Goal: Answer question/provide support

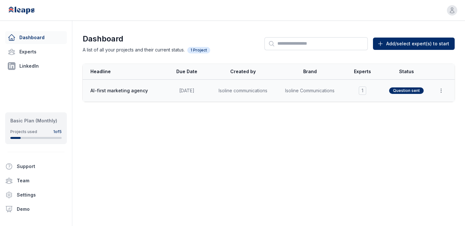
click at [444, 90] on icon "button" at bounding box center [441, 90] width 6 height 6
click at [410, 93] on span "Question sent" at bounding box center [406, 90] width 35 height 6
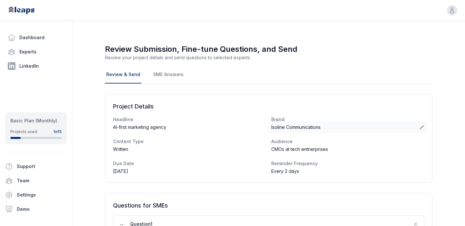
scroll to position [9, 0]
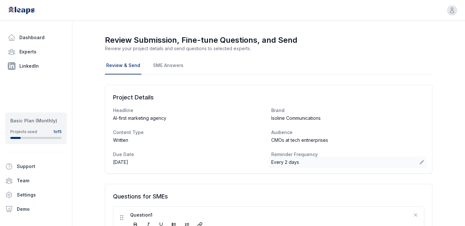
click at [420, 163] on icon at bounding box center [422, 161] width 5 height 5
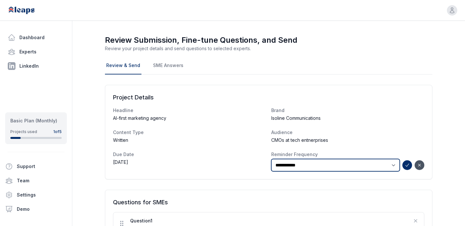
click at [388, 163] on select "***** * **** ***** * **** ***** * **** ***** ** ****" at bounding box center [335, 165] width 129 height 12
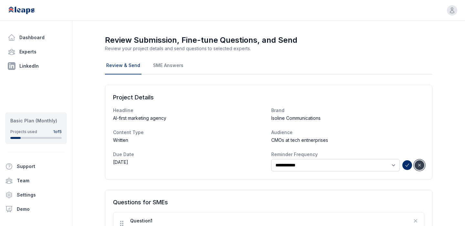
click at [420, 165] on icon "button" at bounding box center [420, 165] width 3 height 3
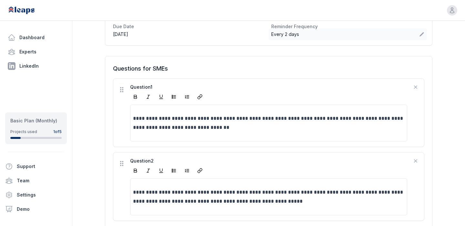
scroll to position [0, 0]
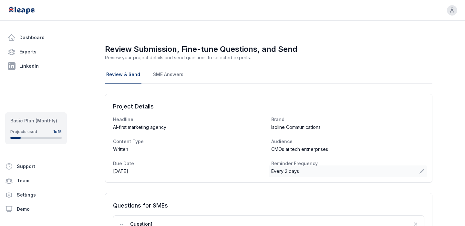
click at [183, 75] on nav "Review & Send SME Answers" at bounding box center [269, 74] width 328 height 17
click at [169, 73] on link "SME Answers" at bounding box center [168, 74] width 33 height 17
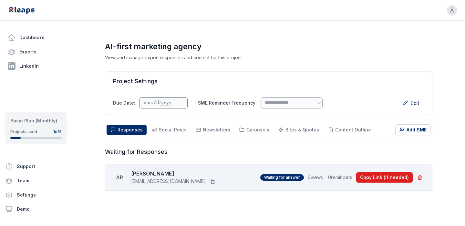
click at [375, 177] on button "Copy Link (if needed)" at bounding box center [384, 177] width 57 height 10
